Goal: Information Seeking & Learning: Learn about a topic

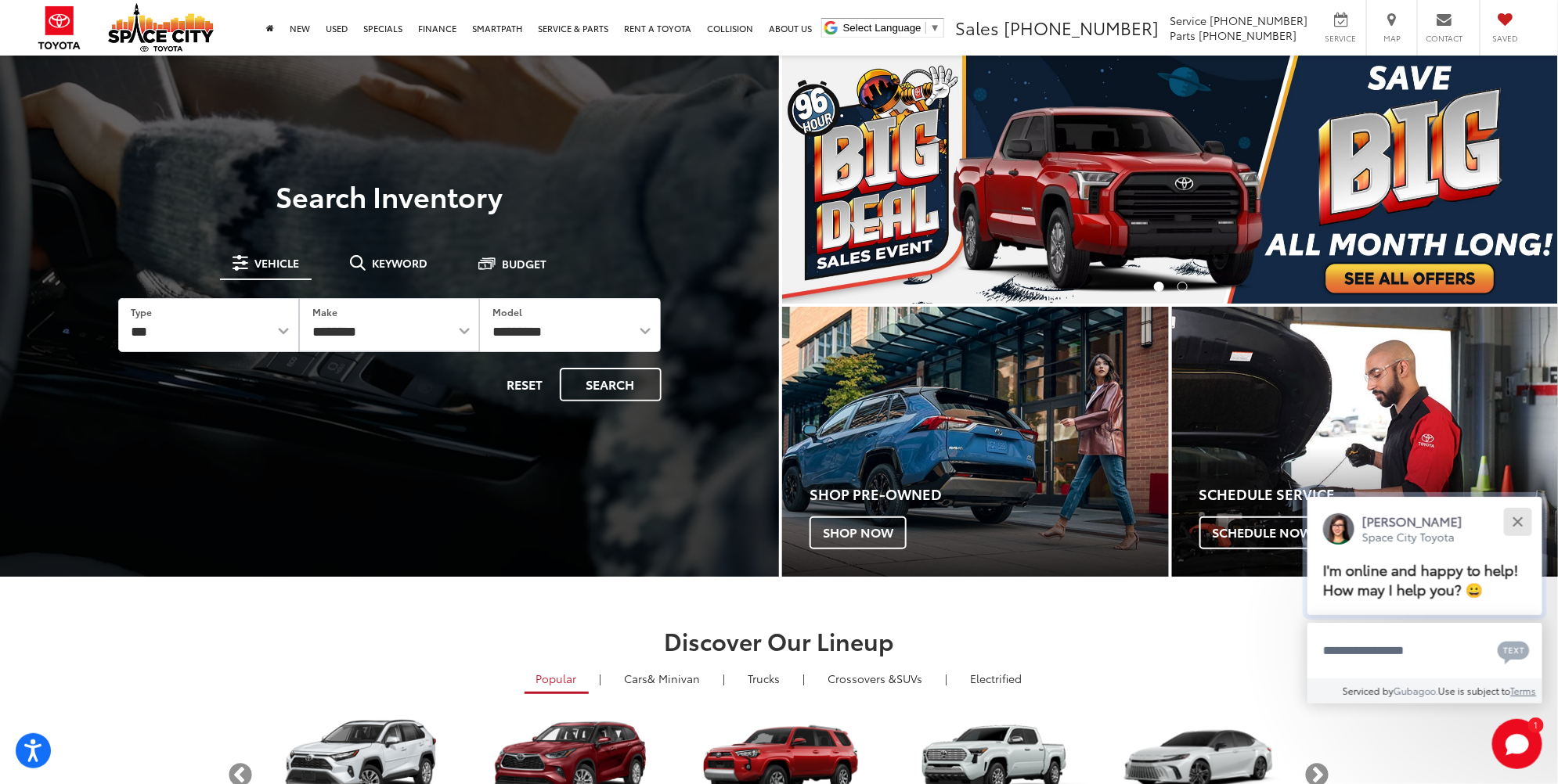
click at [1517, 523] on div "Close" at bounding box center [1517, 521] width 10 height 10
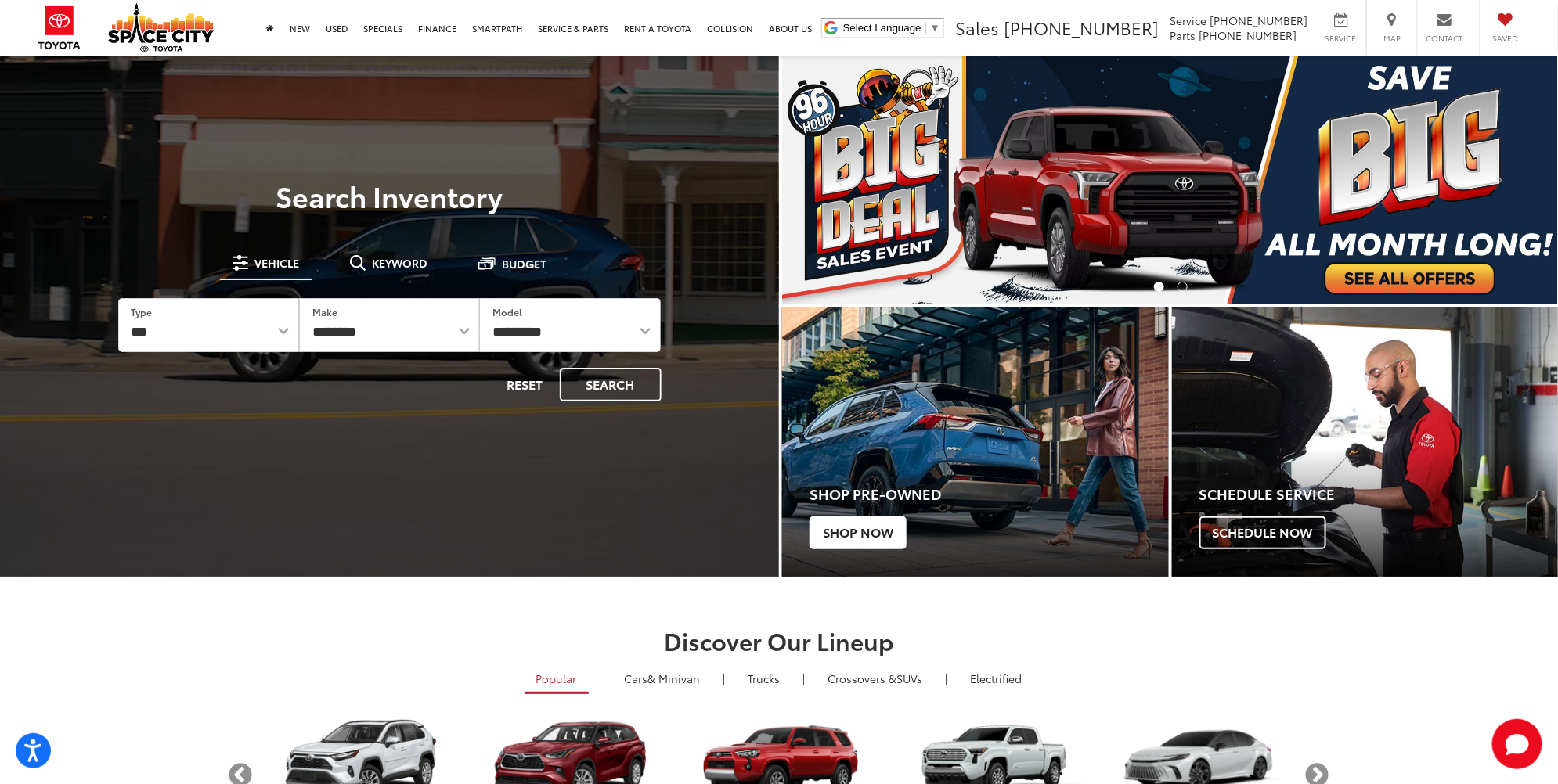
scroll to position [309, 0]
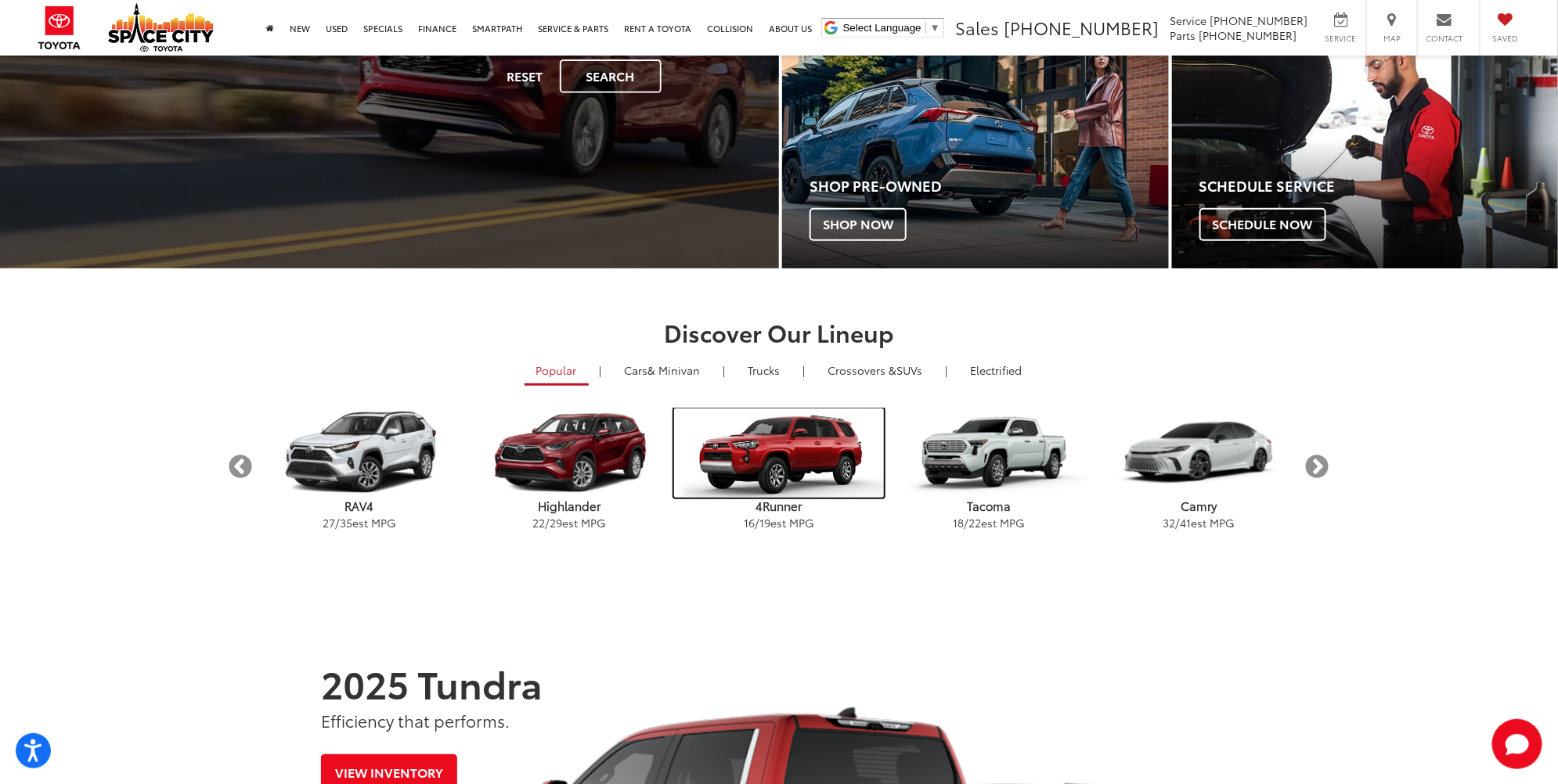
click at [783, 448] on img "carousel" at bounding box center [779, 453] width 210 height 89
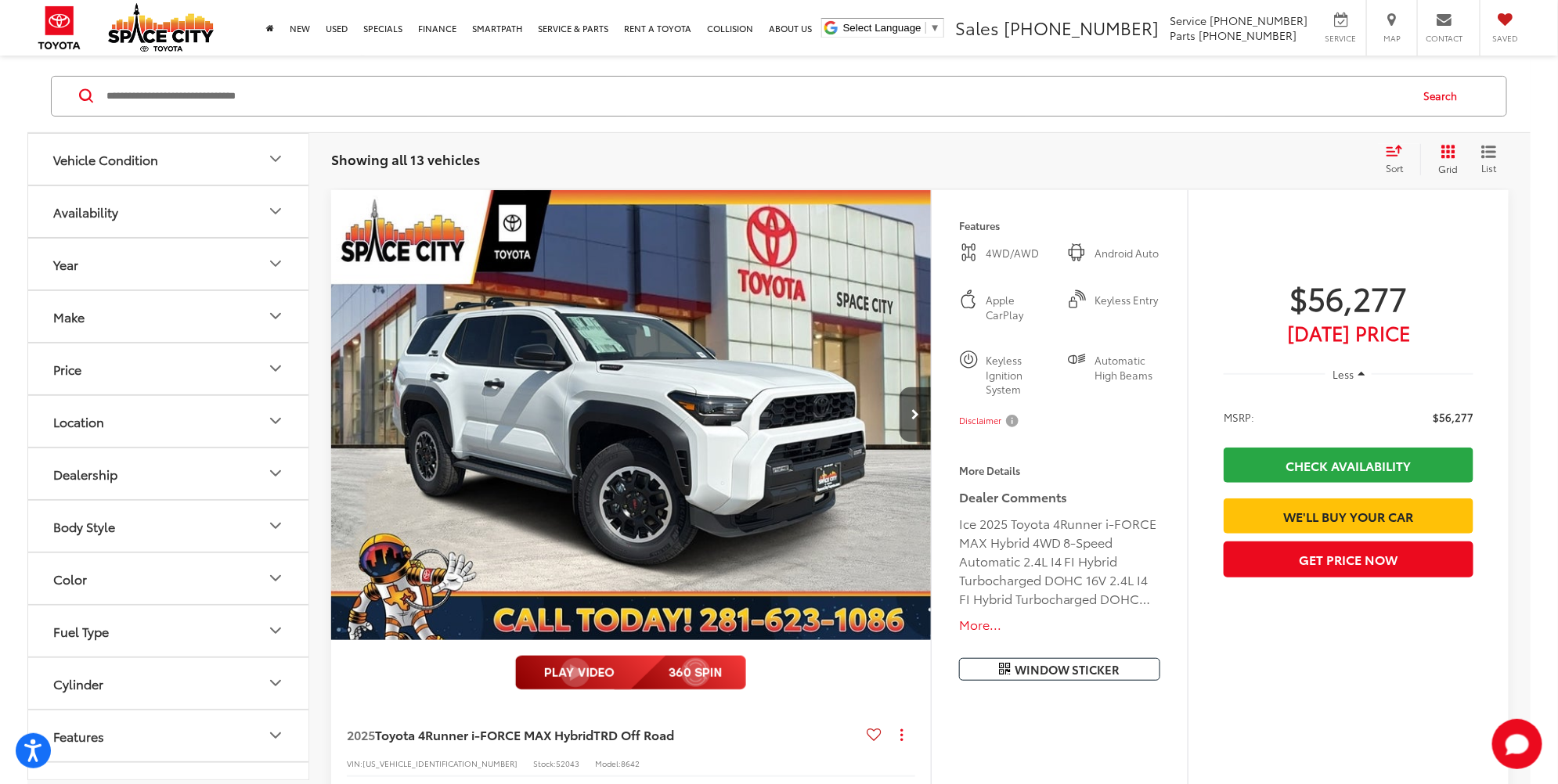
click at [270, 250] on button "Year" at bounding box center [169, 264] width 282 height 51
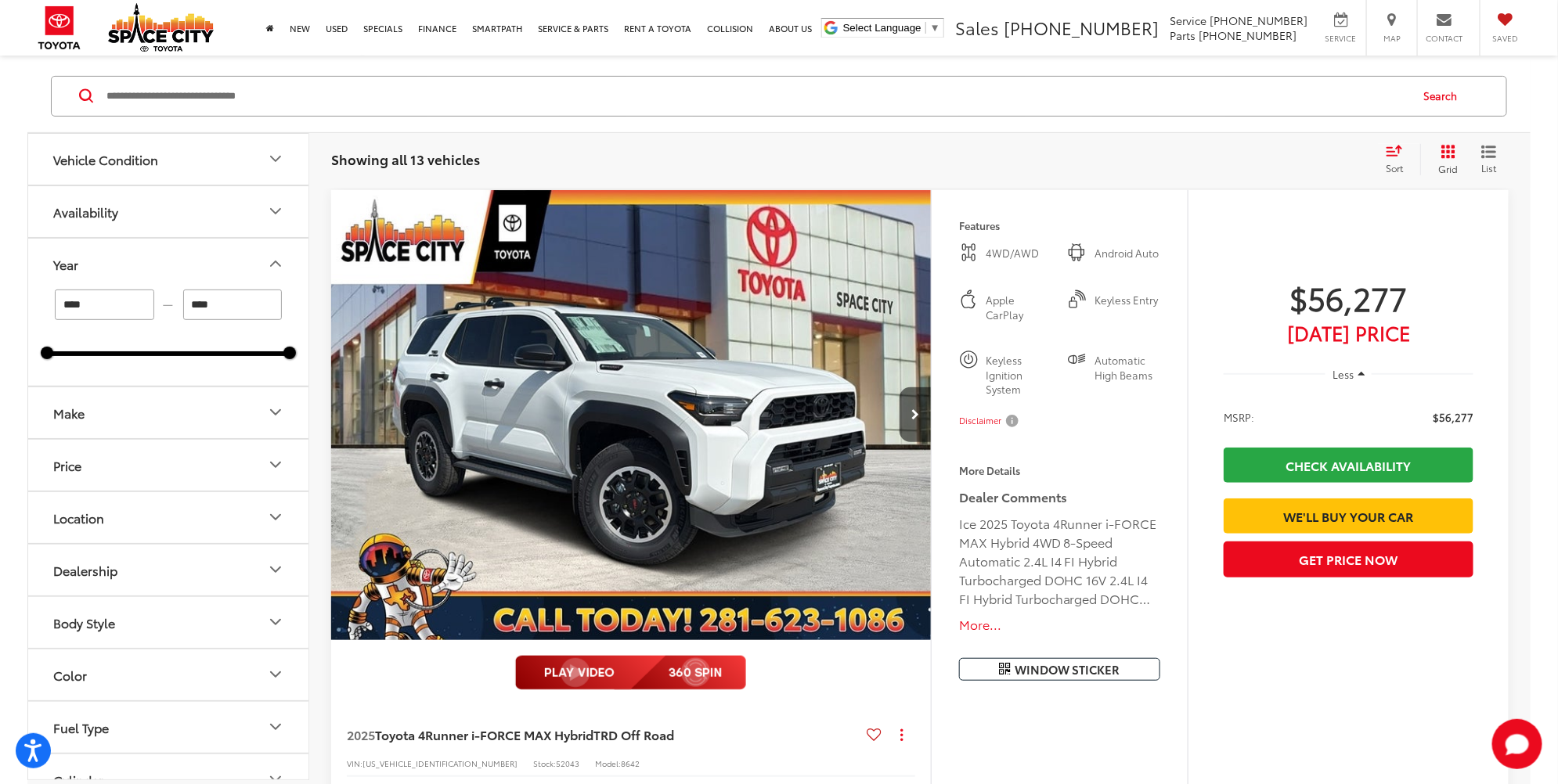
click at [271, 263] on icon "Year" at bounding box center [275, 263] width 19 height 19
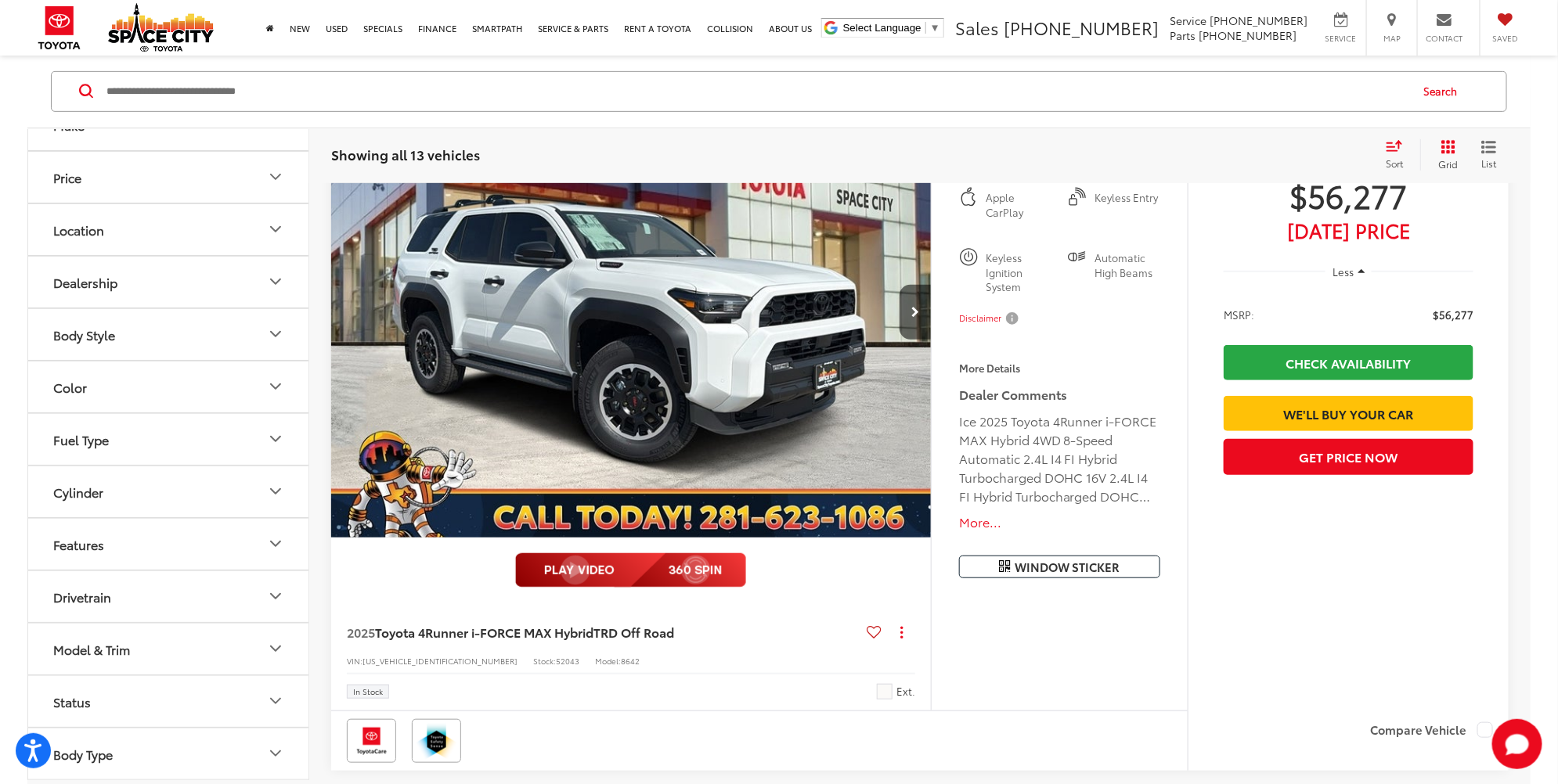
scroll to position [411, 0]
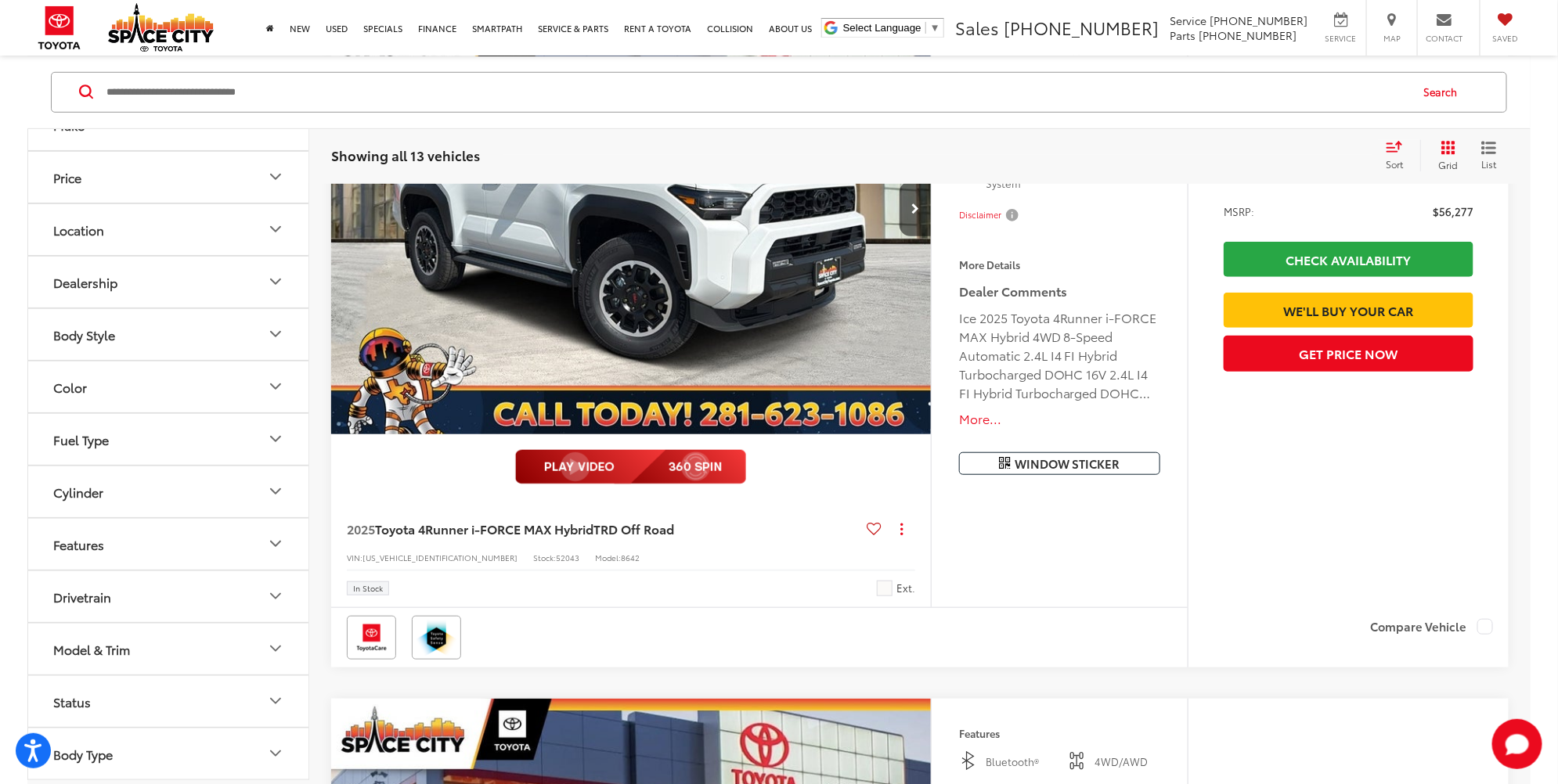
click at [271, 643] on icon "Model & Trim" at bounding box center [275, 649] width 19 height 19
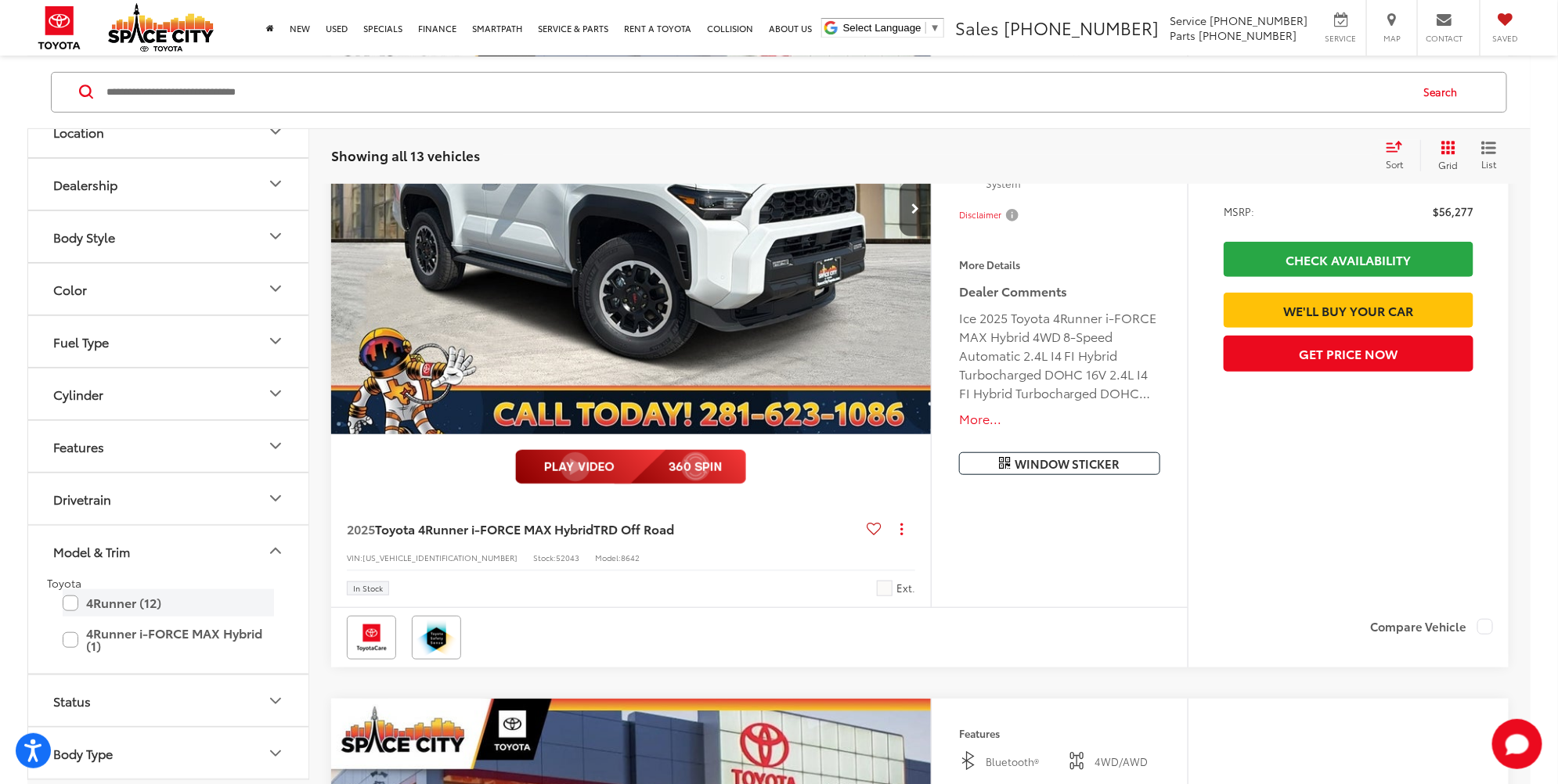
click at [69, 605] on label "4Runner (12)" at bounding box center [168, 603] width 211 height 28
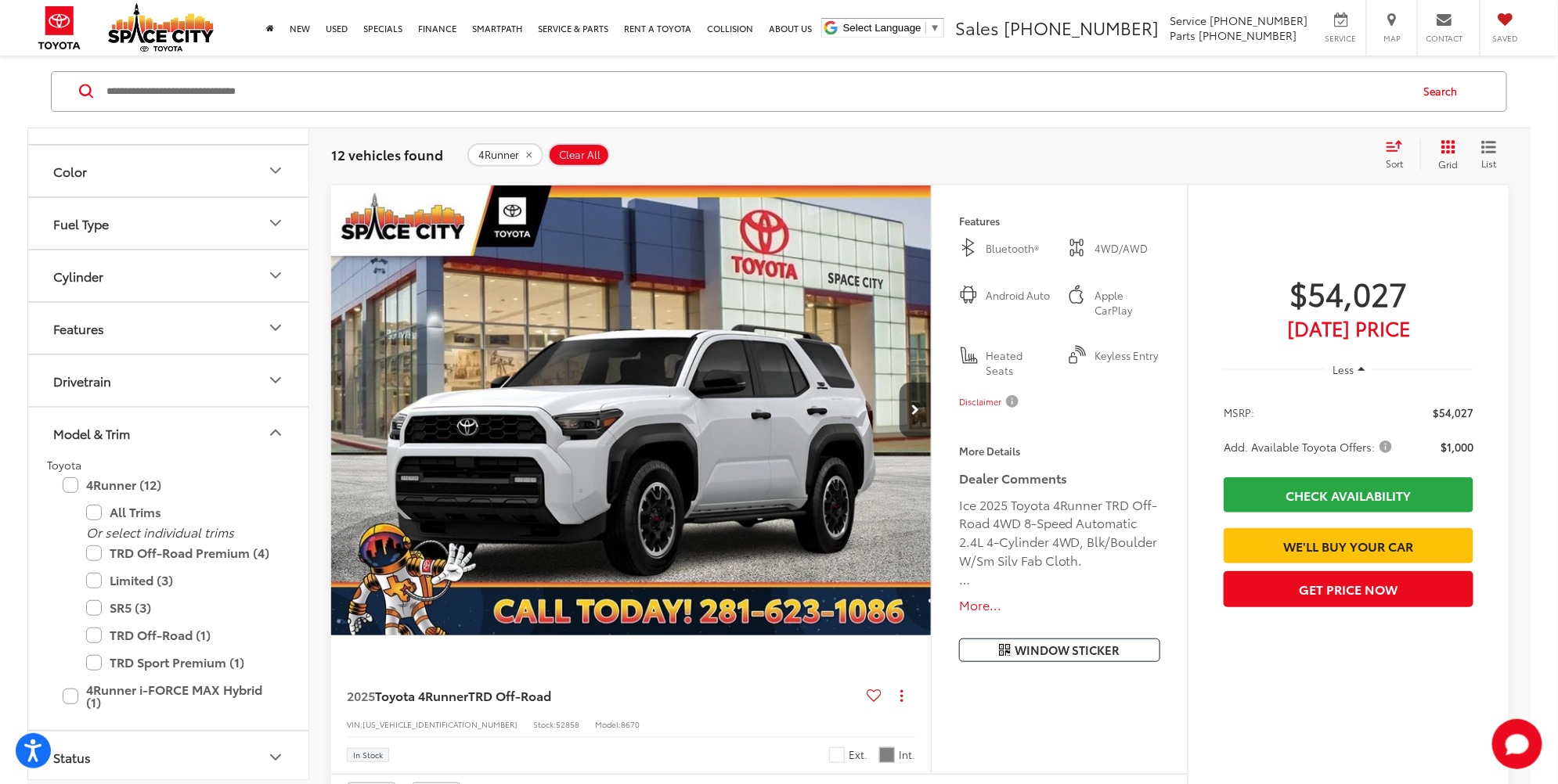
scroll to position [513, 0]
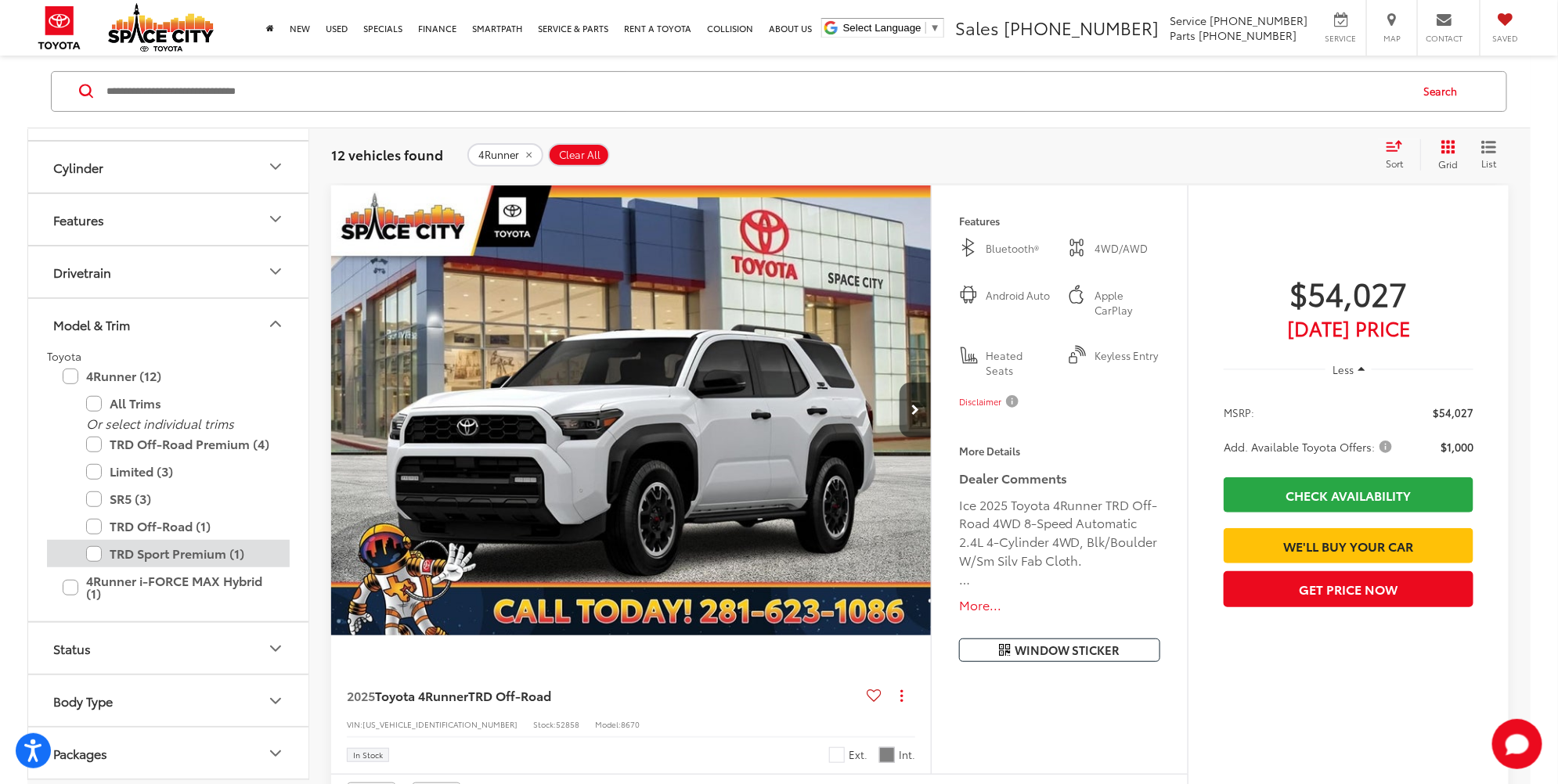
click at [93, 548] on label "TRD Sport Premium (1)" at bounding box center [180, 554] width 188 height 28
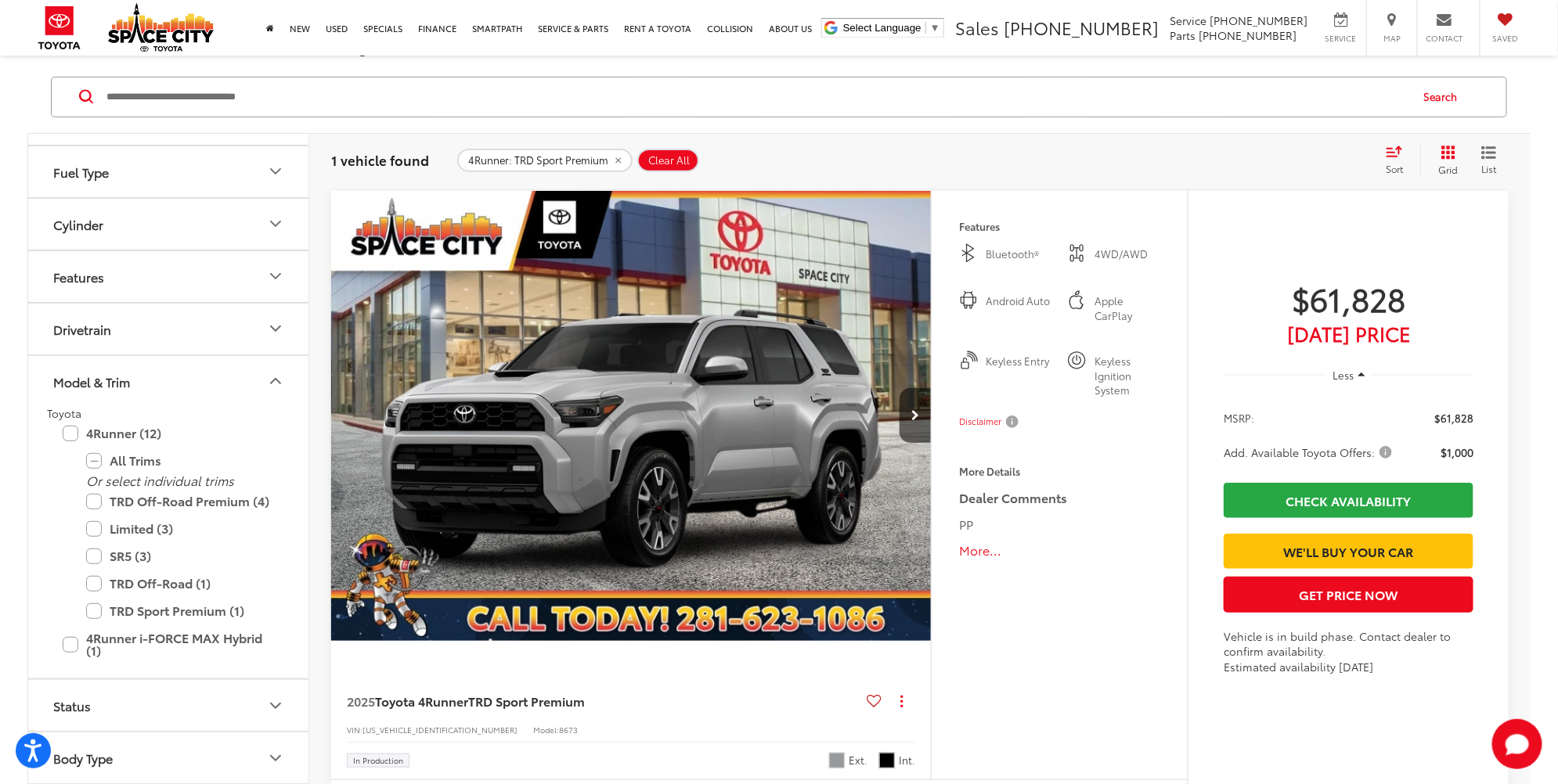
scroll to position [466, 0]
